Goal: Information Seeking & Learning: Find specific fact

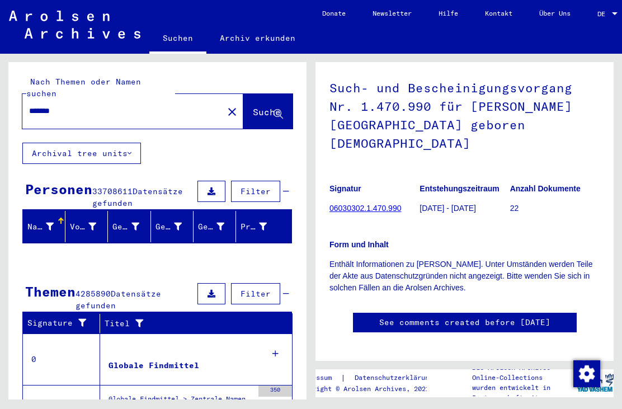
scroll to position [66, 0]
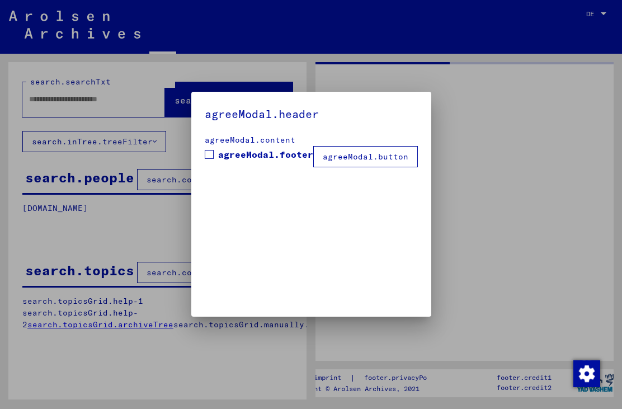
type input "*******"
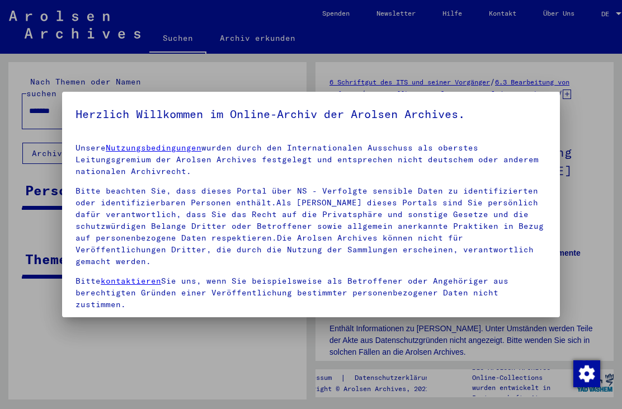
scroll to position [0, 0]
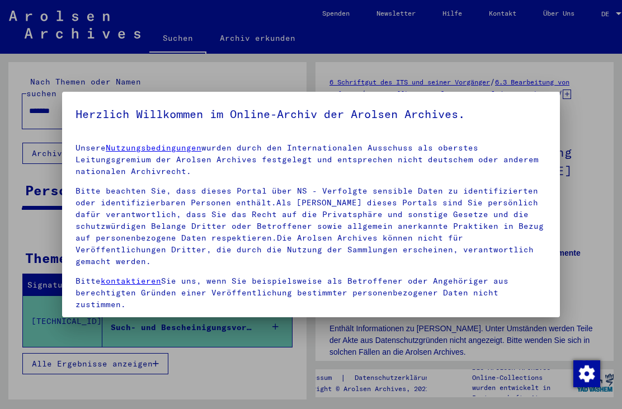
click at [583, 139] on div at bounding box center [311, 204] width 622 height 409
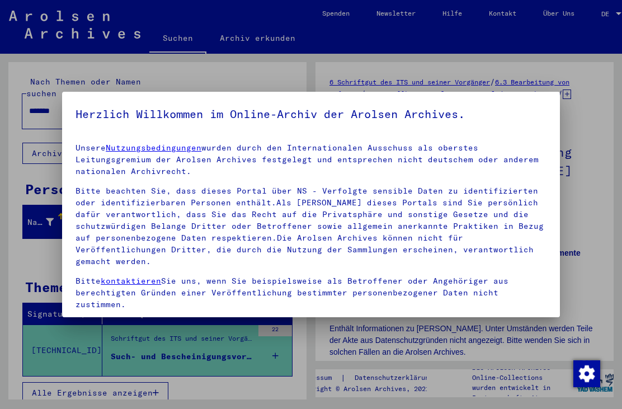
click at [262, 384] on div at bounding box center [311, 204] width 622 height 409
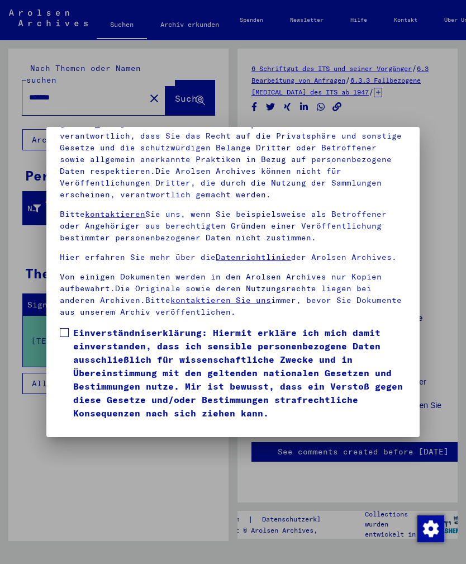
scroll to position [153, 0]
click at [91, 408] on button "Ich stimme zu" at bounding box center [102, 436] width 84 height 21
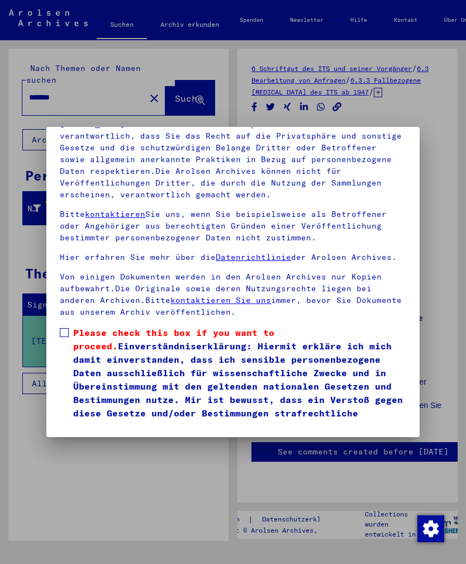
click at [70, 326] on label "Please check this box if you want to proceed. Einverständniserklärung: Hiermit …" at bounding box center [233, 379] width 346 height 107
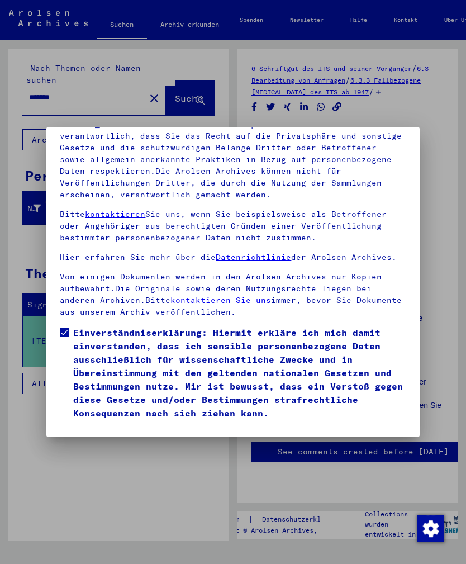
click at [97, 408] on button "Ich stimme zu" at bounding box center [102, 436] width 84 height 21
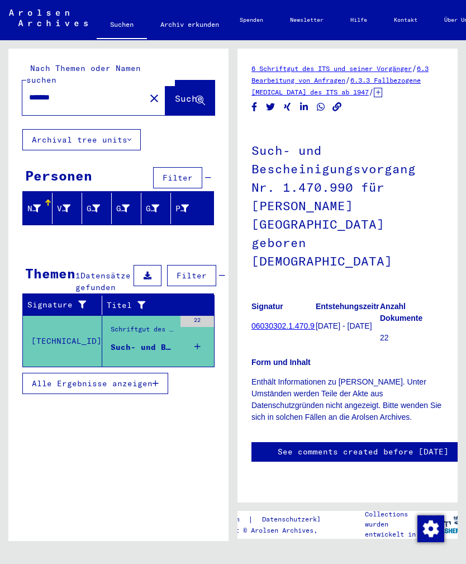
click at [302, 322] on link "06030302.1.470.990" at bounding box center [288, 326] width 72 height 9
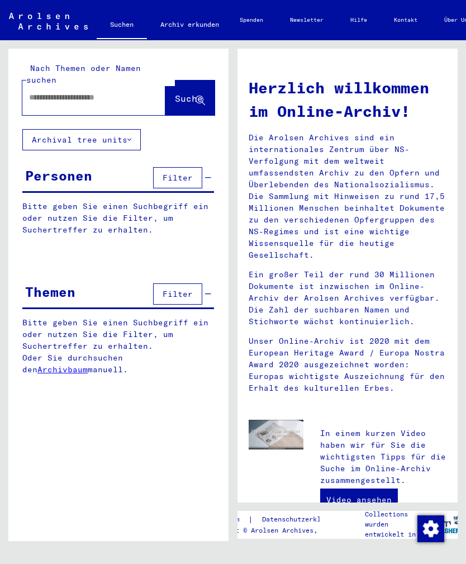
type input "**********"
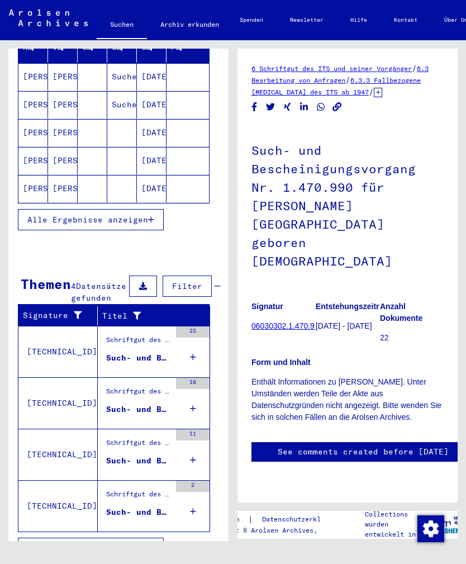
click at [30, 75] on mat-cell "[PERSON_NAME]" at bounding box center [33, 76] width 30 height 27
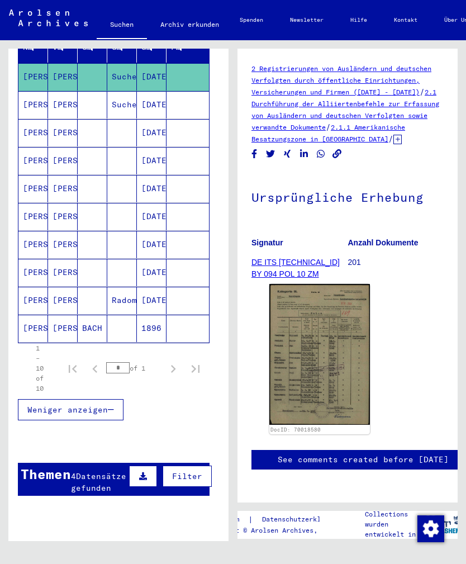
click at [346, 315] on img at bounding box center [320, 354] width 101 height 141
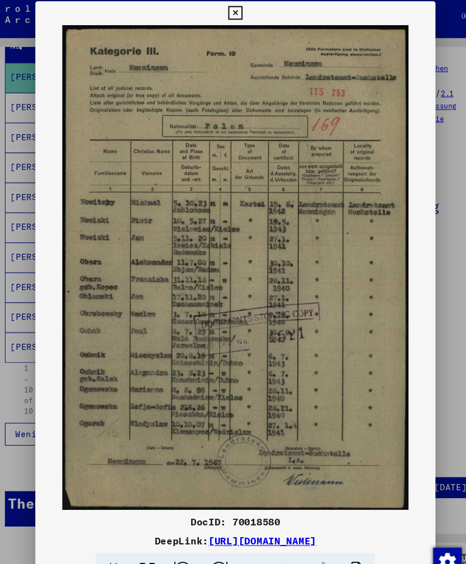
click at [22, 278] on div at bounding box center [233, 282] width 466 height 564
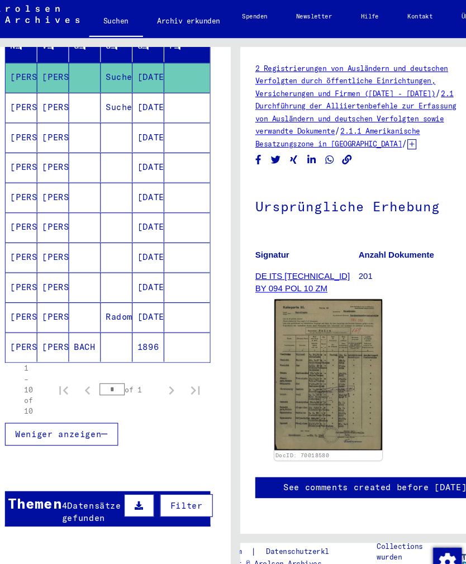
click at [26, 98] on mat-cell "[PERSON_NAME]" at bounding box center [33, 104] width 30 height 27
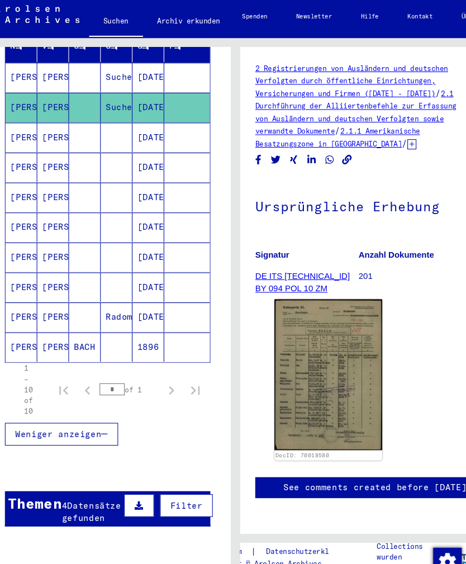
click at [29, 124] on mat-cell "[PERSON_NAME]" at bounding box center [33, 132] width 30 height 27
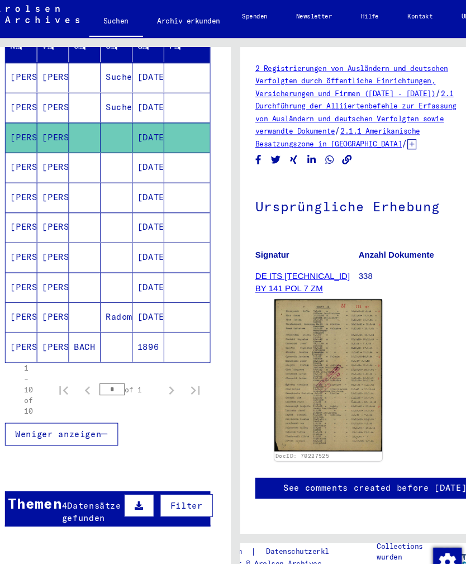
click at [337, 312] on img at bounding box center [320, 354] width 101 height 141
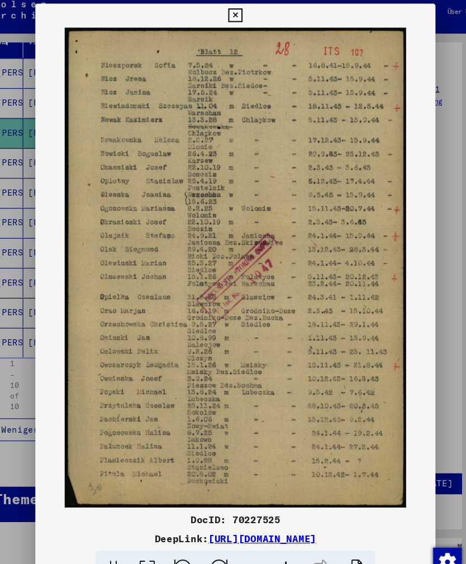
click at [19, 127] on div at bounding box center [233, 282] width 466 height 564
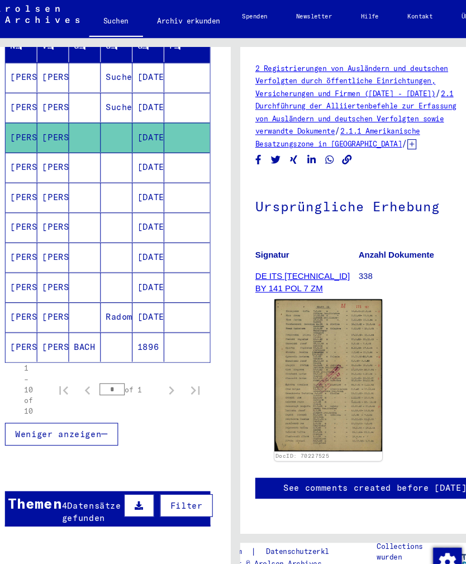
click at [30, 163] on mat-cell "[PERSON_NAME]" at bounding box center [33, 160] width 30 height 27
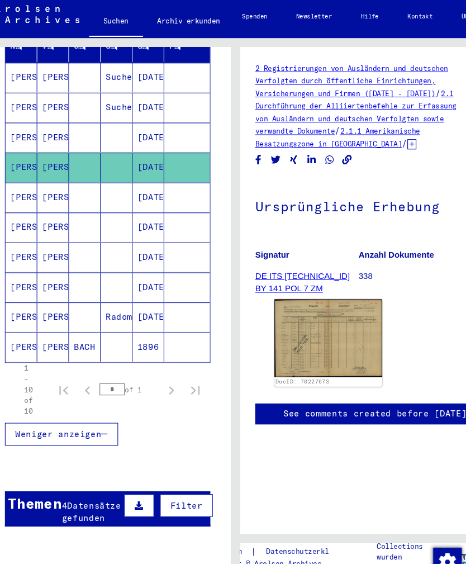
click at [339, 313] on img at bounding box center [320, 320] width 101 height 72
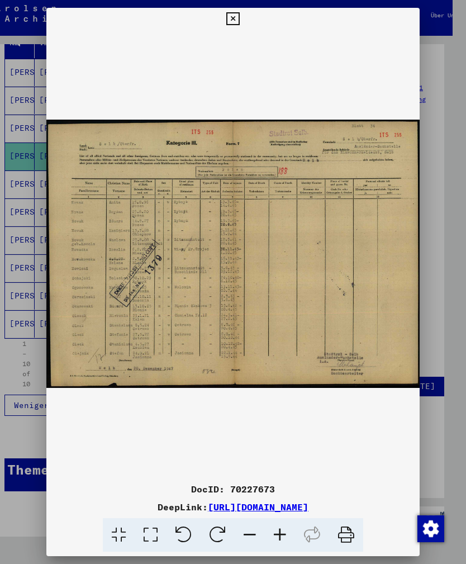
click at [18, 260] on div at bounding box center [233, 282] width 466 height 564
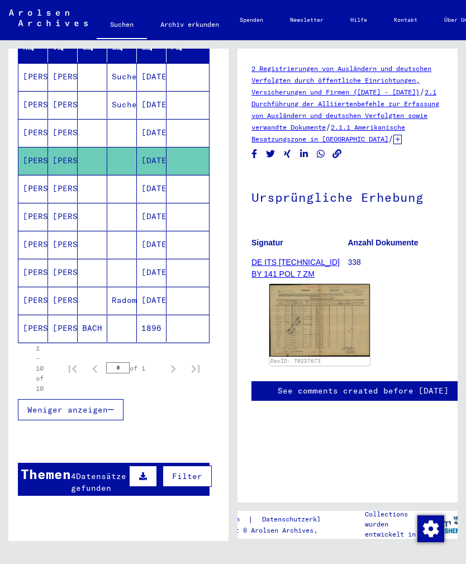
click at [35, 193] on mat-cell "[PERSON_NAME]" at bounding box center [33, 188] width 30 height 27
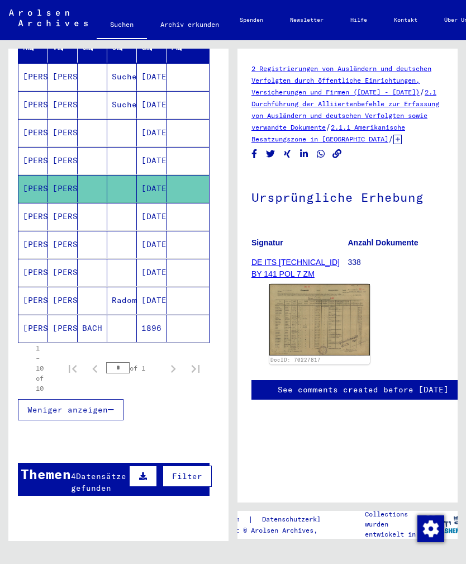
click at [32, 301] on mat-cell "[PERSON_NAME]" at bounding box center [33, 300] width 30 height 27
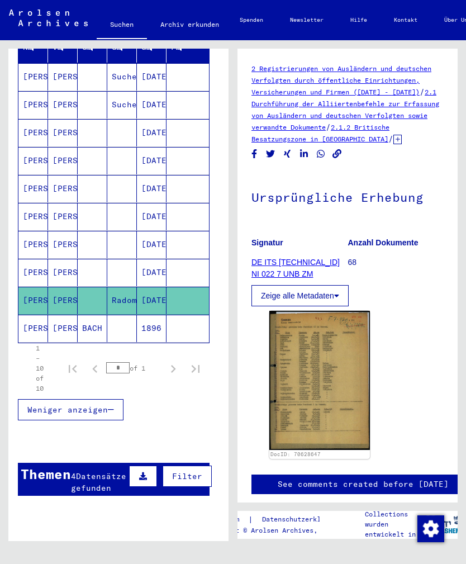
click at [357, 330] on img at bounding box center [320, 380] width 101 height 139
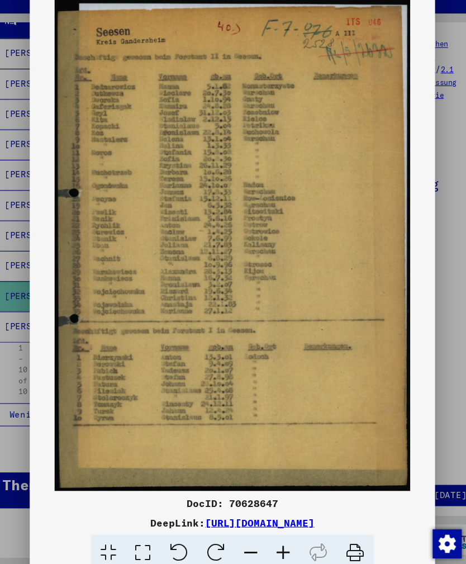
click at [17, 236] on div at bounding box center [233, 282] width 466 height 564
